Goal: Transaction & Acquisition: Purchase product/service

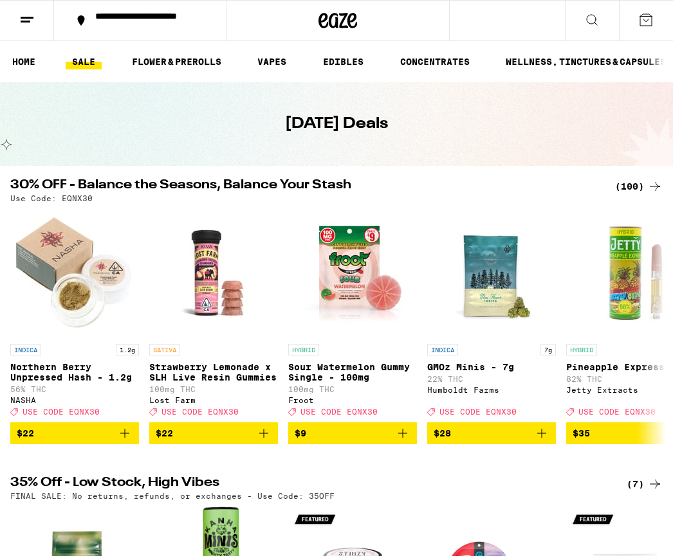
click at [280, 57] on link "VAPES" at bounding box center [272, 61] width 42 height 15
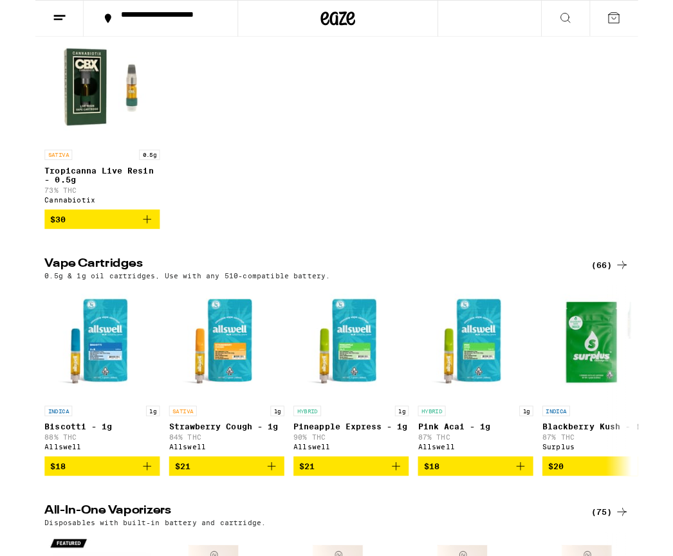
scroll to position [177, 0]
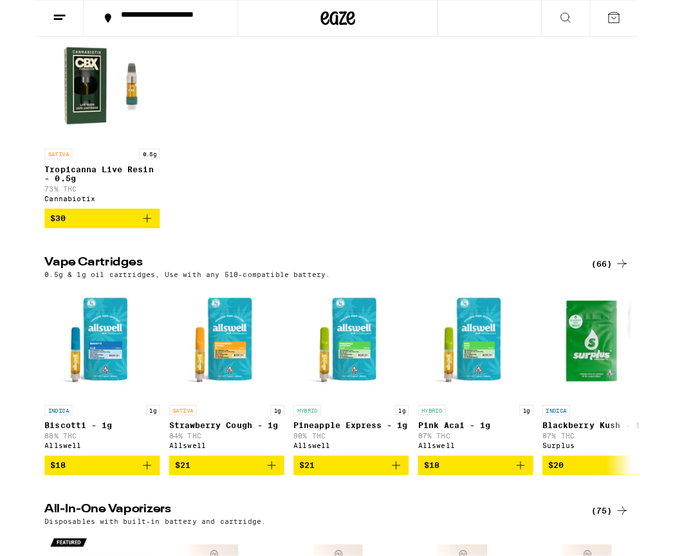
click at [369, 528] on span "$21" at bounding box center [352, 519] width 116 height 15
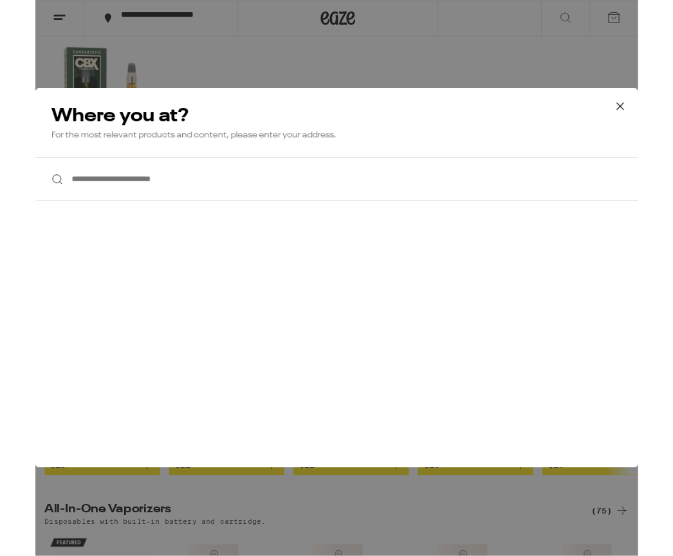
scroll to position [178, 0]
click at [99, 199] on input "**********" at bounding box center [336, 201] width 673 height 50
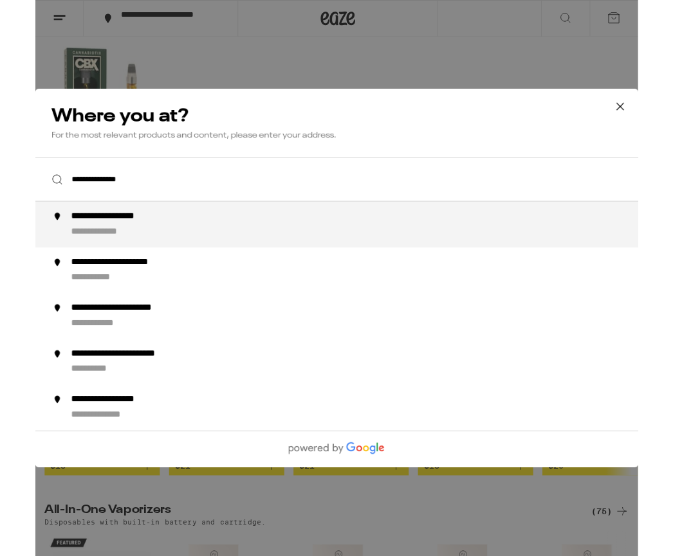
click at [231, 256] on div "**********" at bounding box center [362, 250] width 644 height 31
type input "**********"
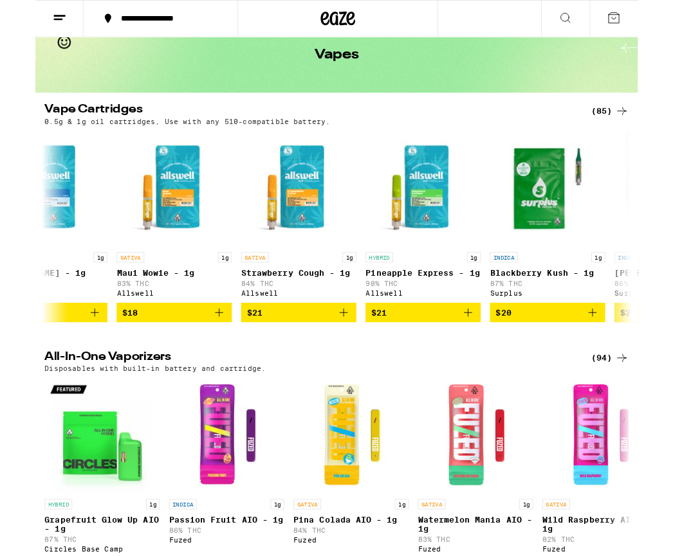
scroll to position [0, 337]
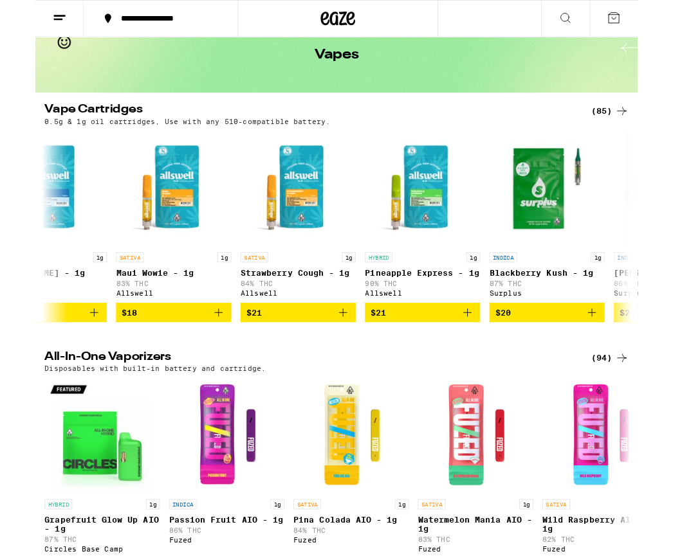
click at [467, 352] on span "$21" at bounding box center [432, 348] width 116 height 15
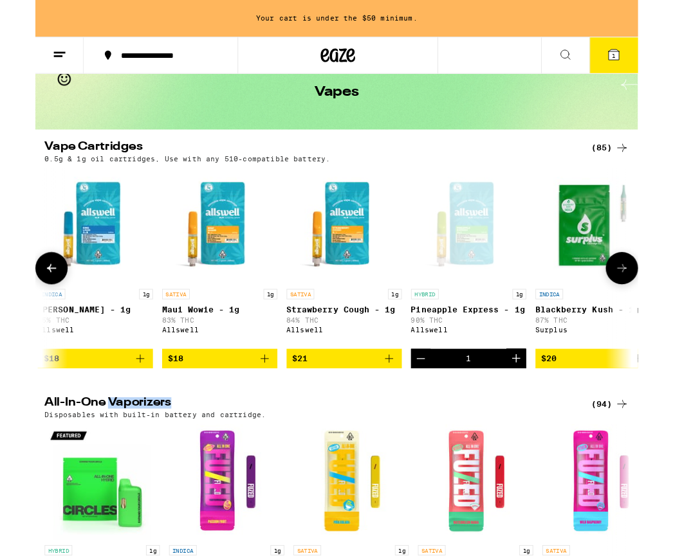
scroll to position [1, 285]
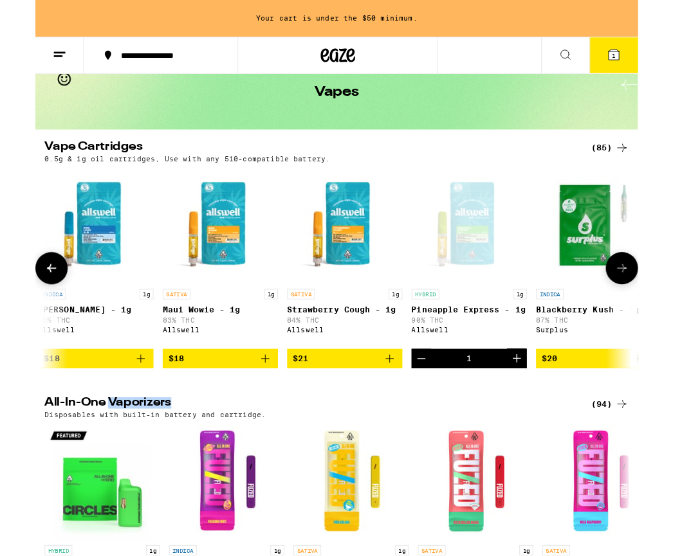
click at [407, 223] on img "Open page for Strawberry Cough - 1g from Allswell" at bounding box center [345, 252] width 129 height 129
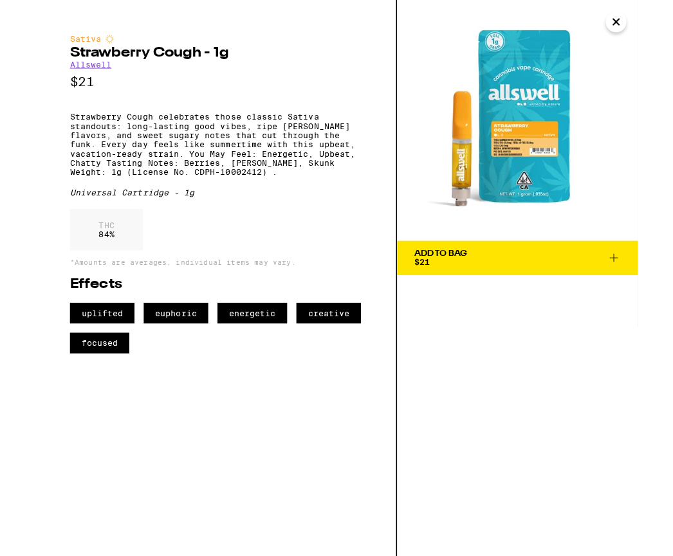
click at [647, 30] on icon "Close" at bounding box center [647, 24] width 15 height 19
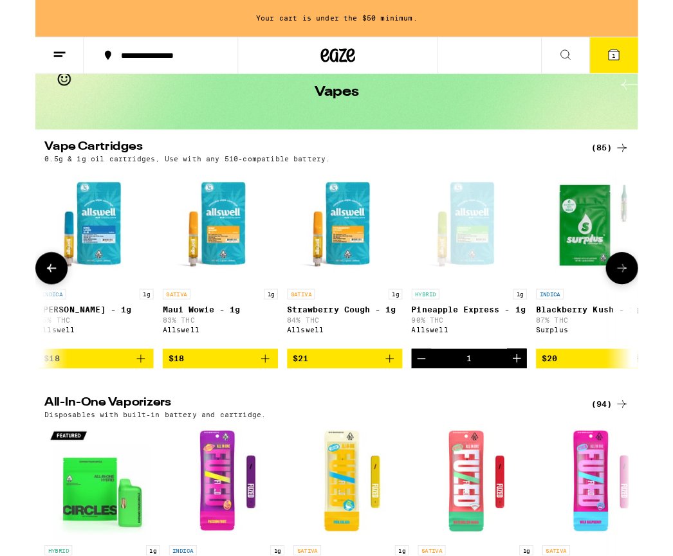
click at [432, 408] on icon "Decrement" at bounding box center [430, 400] width 15 height 15
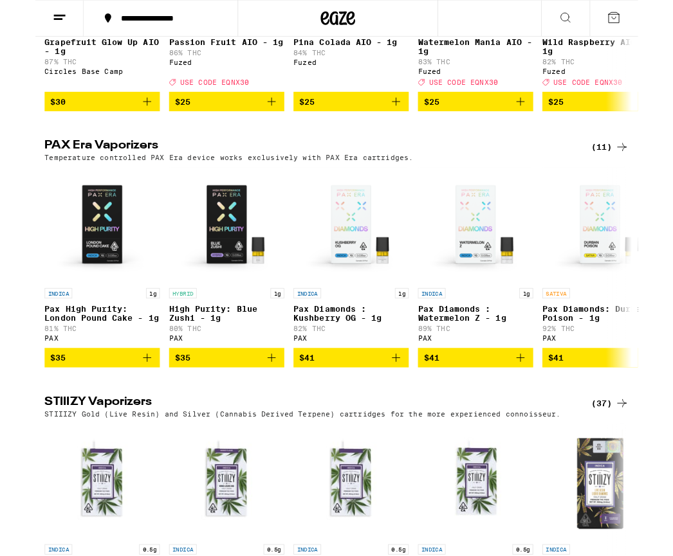
scroll to position [612, 0]
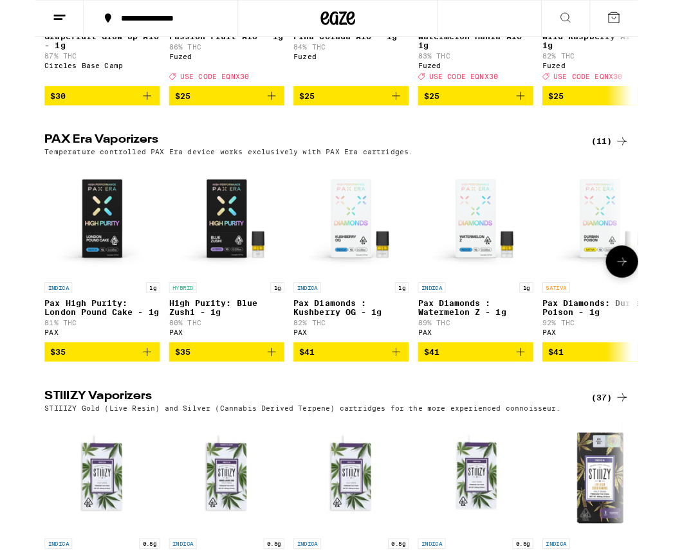
click at [656, 365] on p "92% THC" at bounding box center [630, 361] width 129 height 8
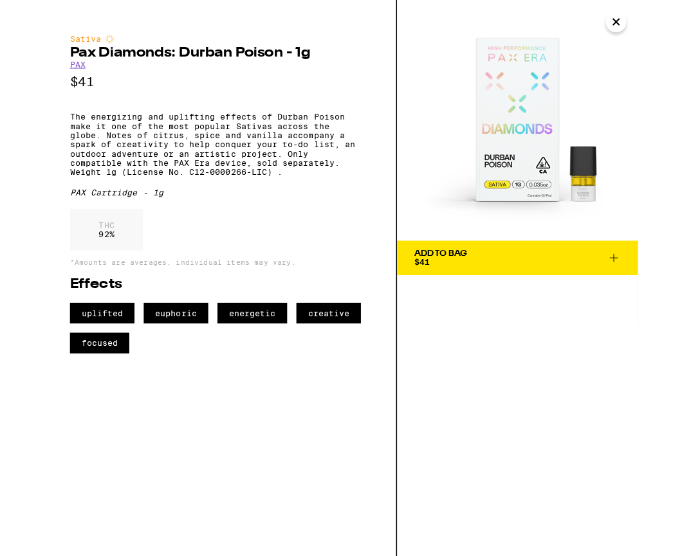
click at [559, 284] on span "Add To Bag $41" at bounding box center [538, 288] width 230 height 18
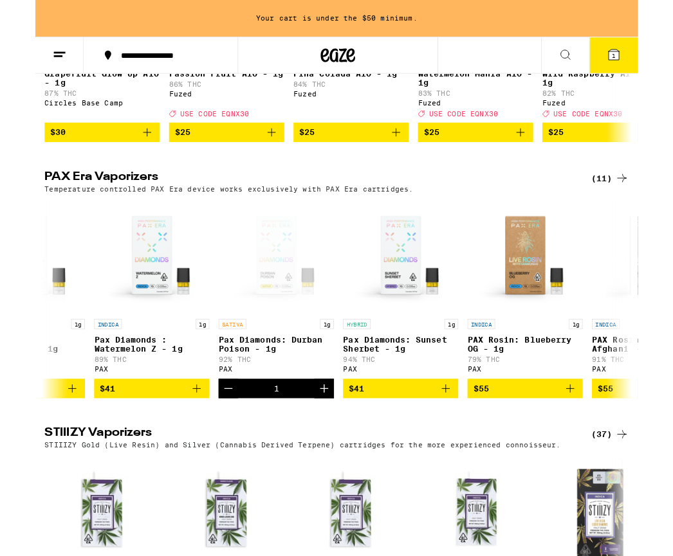
scroll to position [1, 361]
click at [442, 442] on span "$41" at bounding box center [408, 433] width 116 height 15
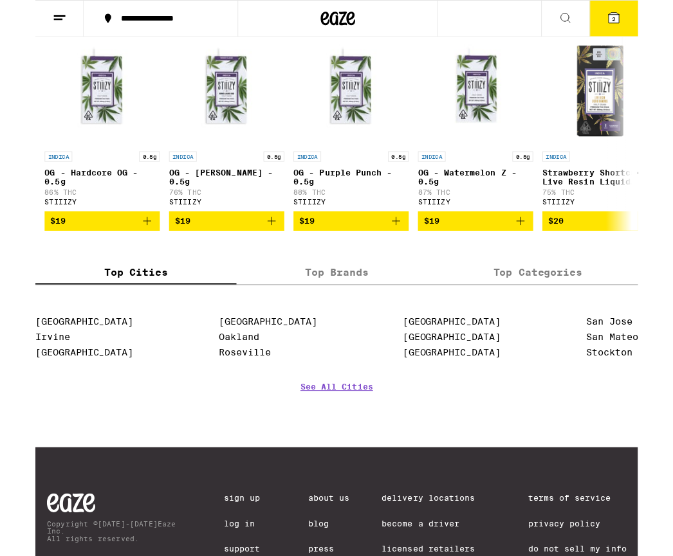
scroll to position [0, 17]
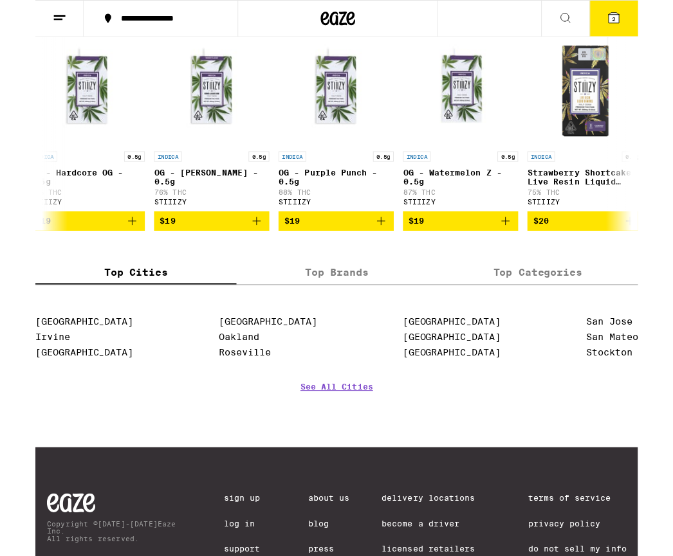
click at [313, 395] on div "[GEOGRAPHIC_DATA] [GEOGRAPHIC_DATA] [GEOGRAPHIC_DATA] [GEOGRAPHIC_DATA] [GEOGRA…" at bounding box center [336, 379] width 673 height 70
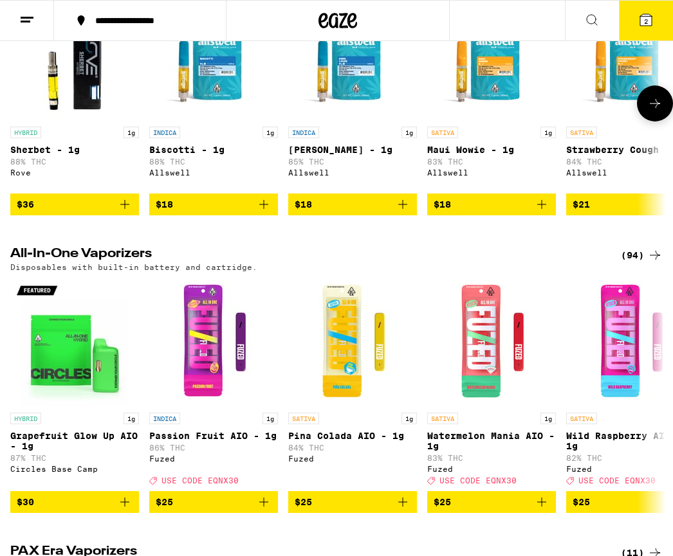
scroll to position [0, 0]
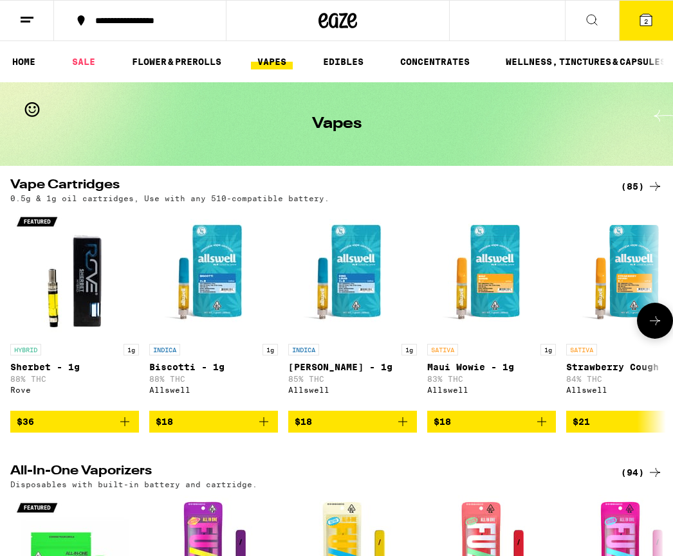
click at [84, 62] on link "SALE" at bounding box center [84, 61] width 36 height 15
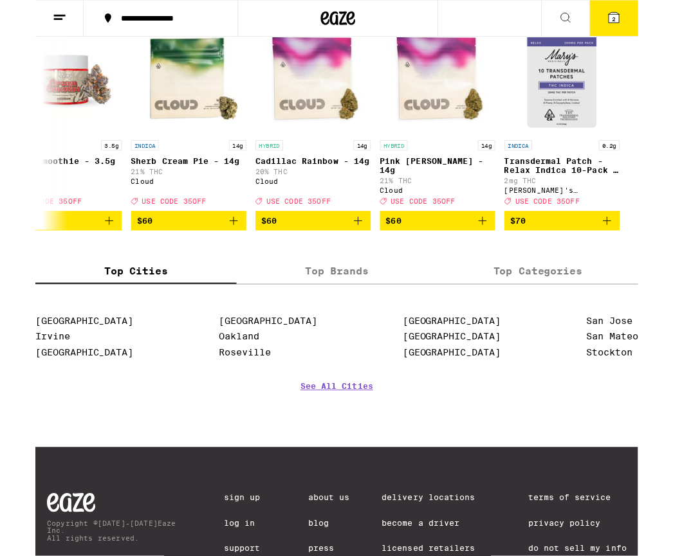
scroll to position [485, 0]
click at [345, 317] on label "Top Brands" at bounding box center [336, 303] width 224 height 28
click at [0, 0] on input "Top Brands" at bounding box center [0, 0] width 0 height 0
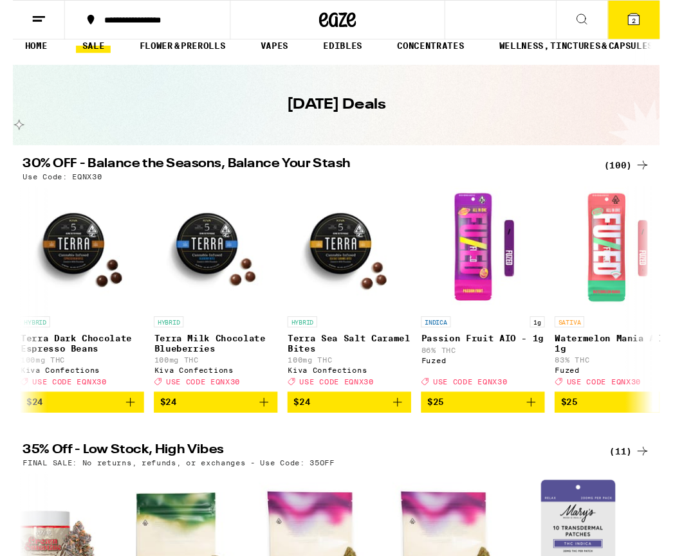
scroll to position [0, 0]
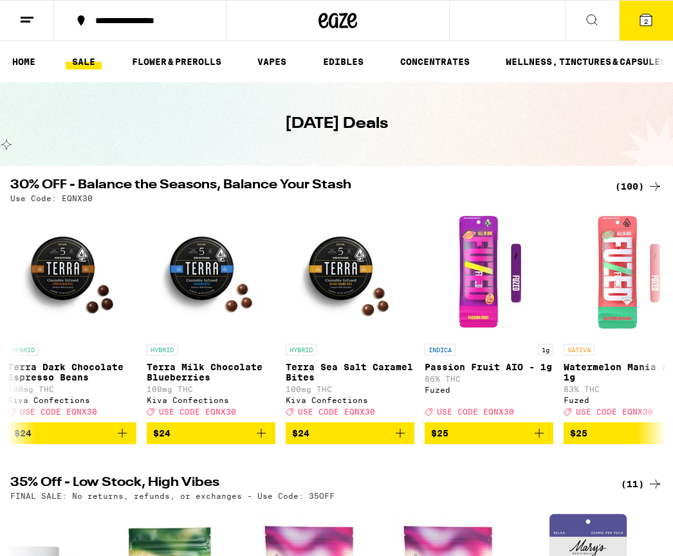
click at [24, 67] on link "HOME" at bounding box center [24, 61] width 36 height 15
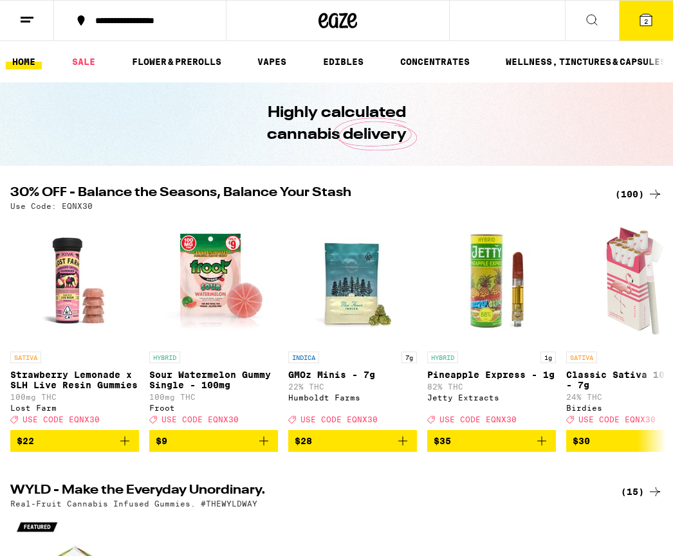
click at [575, 67] on link "WELLNESS, TINCTURES & CAPSULES" at bounding box center [585, 61] width 173 height 15
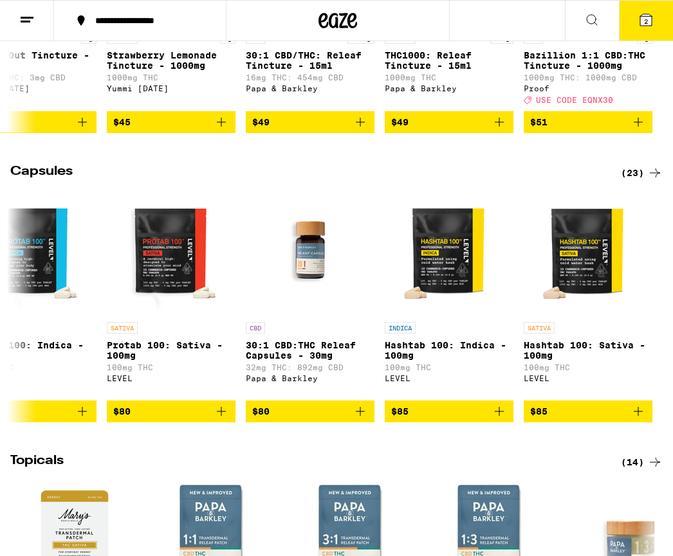
scroll to position [0, 2542]
